Goal: Information Seeking & Learning: Understand process/instructions

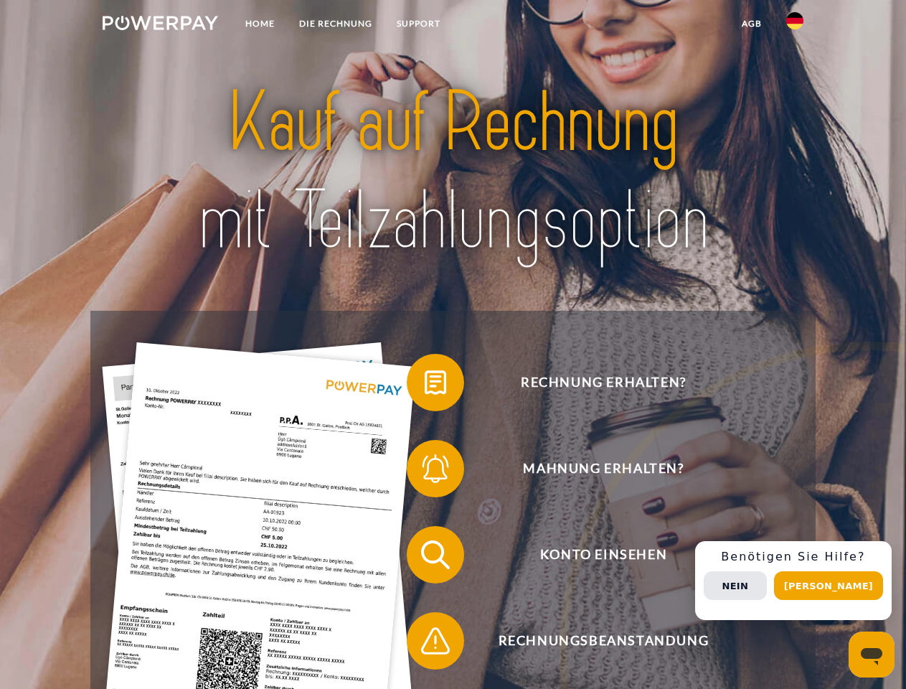
click at [160, 25] on img at bounding box center [160, 23] width 115 height 14
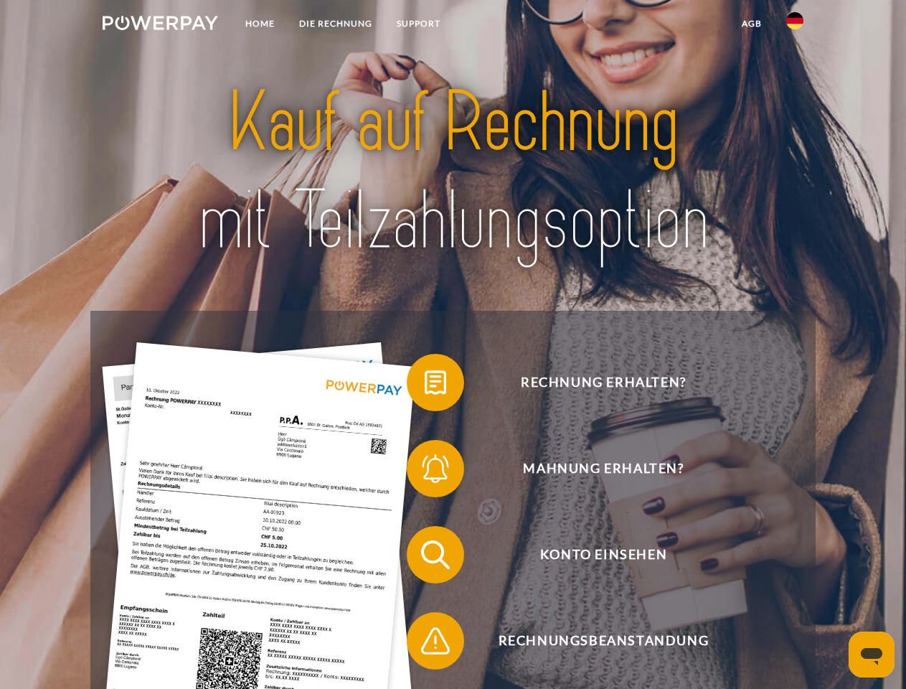
click at [795, 25] on img at bounding box center [794, 20] width 17 height 17
click at [751, 24] on link "agb" at bounding box center [751, 24] width 44 height 26
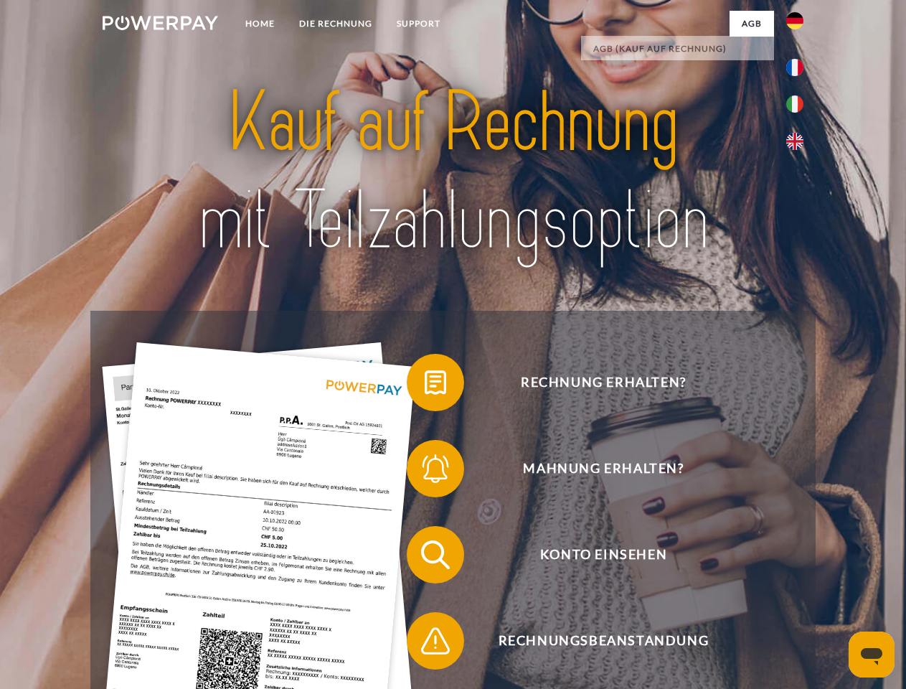
click at [425, 385] on span at bounding box center [414, 382] width 72 height 72
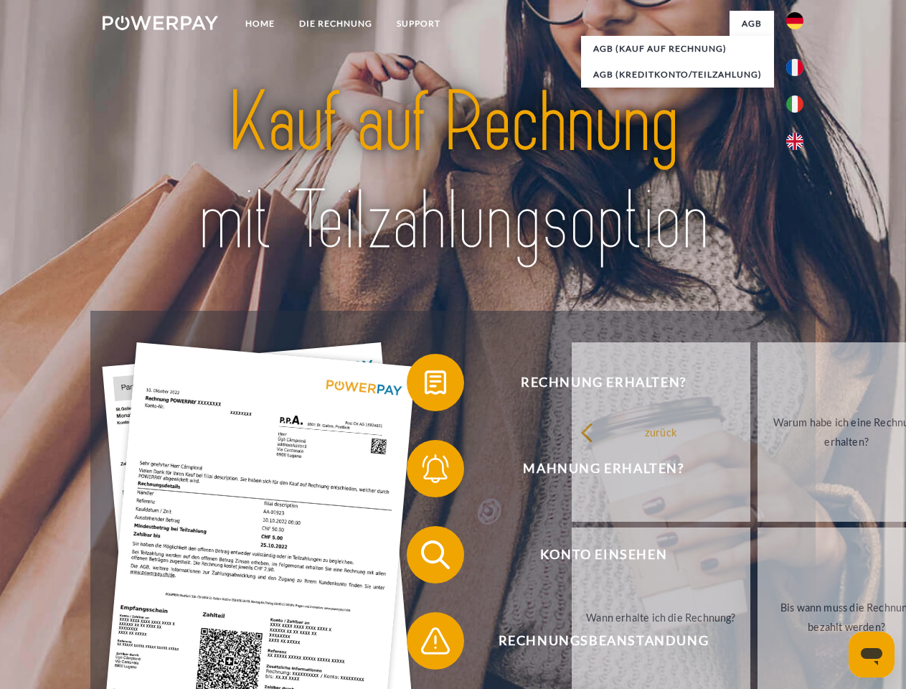
click at [557, 471] on div "zurück Warum habe ich eine Rechnung erhalten? Was habe ich noch offen, ist mein…" at bounding box center [847, 524] width 580 height 370
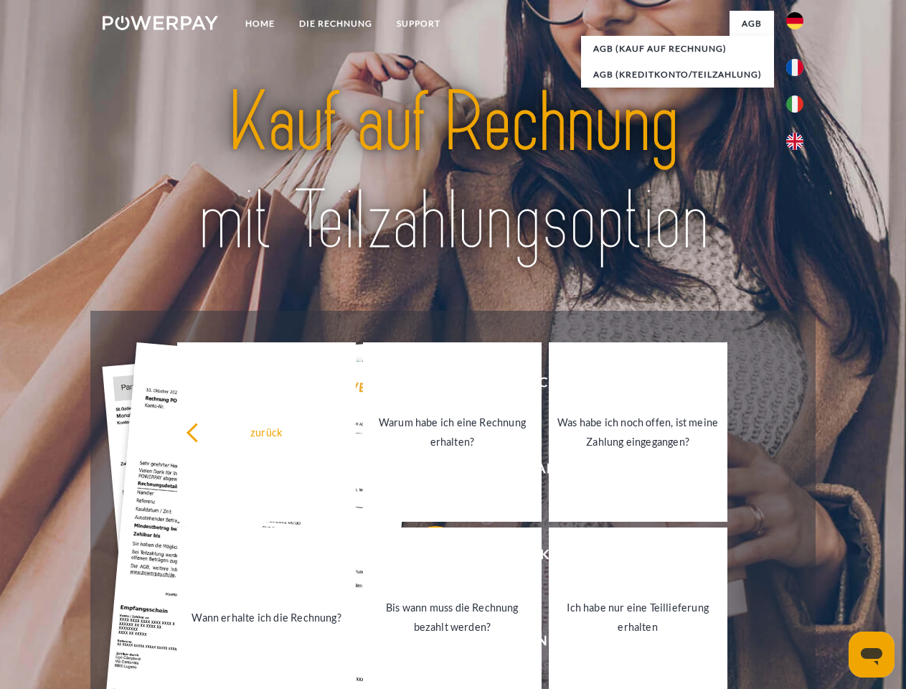
click at [425, 557] on link "Bis wann muss die Rechnung bezahlt werden?" at bounding box center [452, 616] width 179 height 179
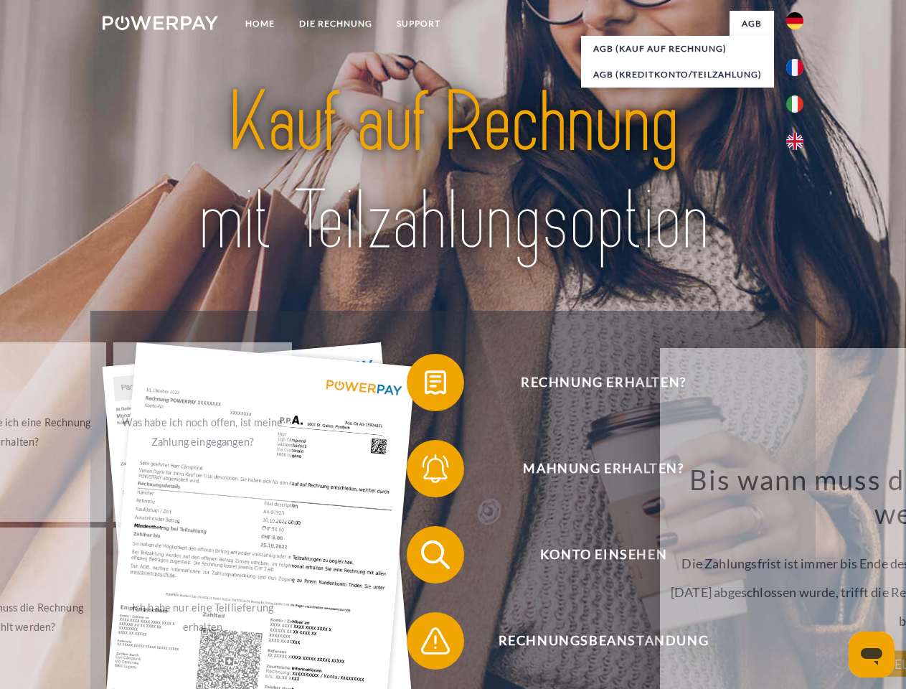
click at [425, 643] on span at bounding box center [414, 641] width 72 height 72
click at [798, 580] on div "Rechnung erhalten? Mahnung erhalten? Konto einsehen" at bounding box center [452, 598] width 724 height 574
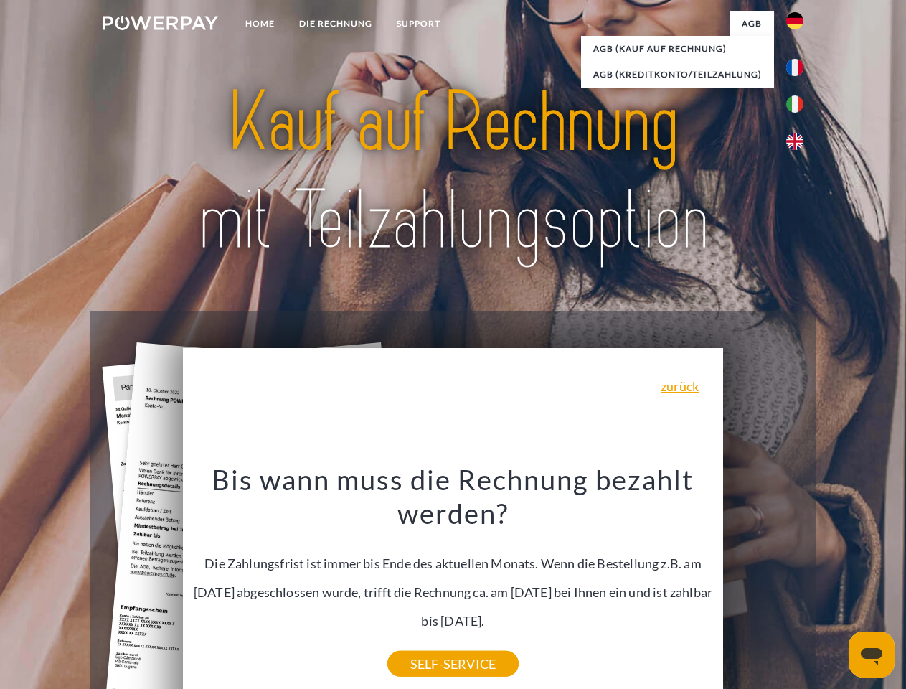
click at [763, 583] on span "Konto einsehen" at bounding box center [602, 554] width 351 height 57
click at [833, 585] on header "Home DIE RECHNUNG SUPPORT" at bounding box center [453, 495] width 906 height 990
